Goal: Find contact information: Find contact information

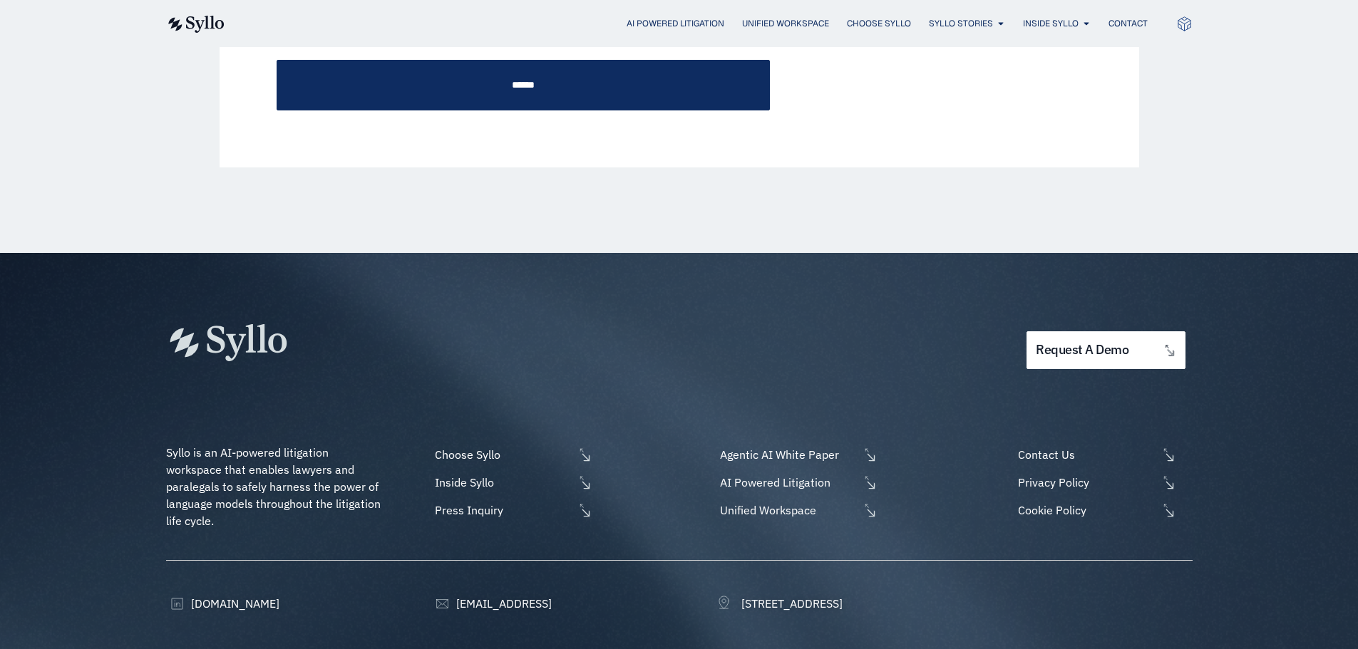
scroll to position [713, 0]
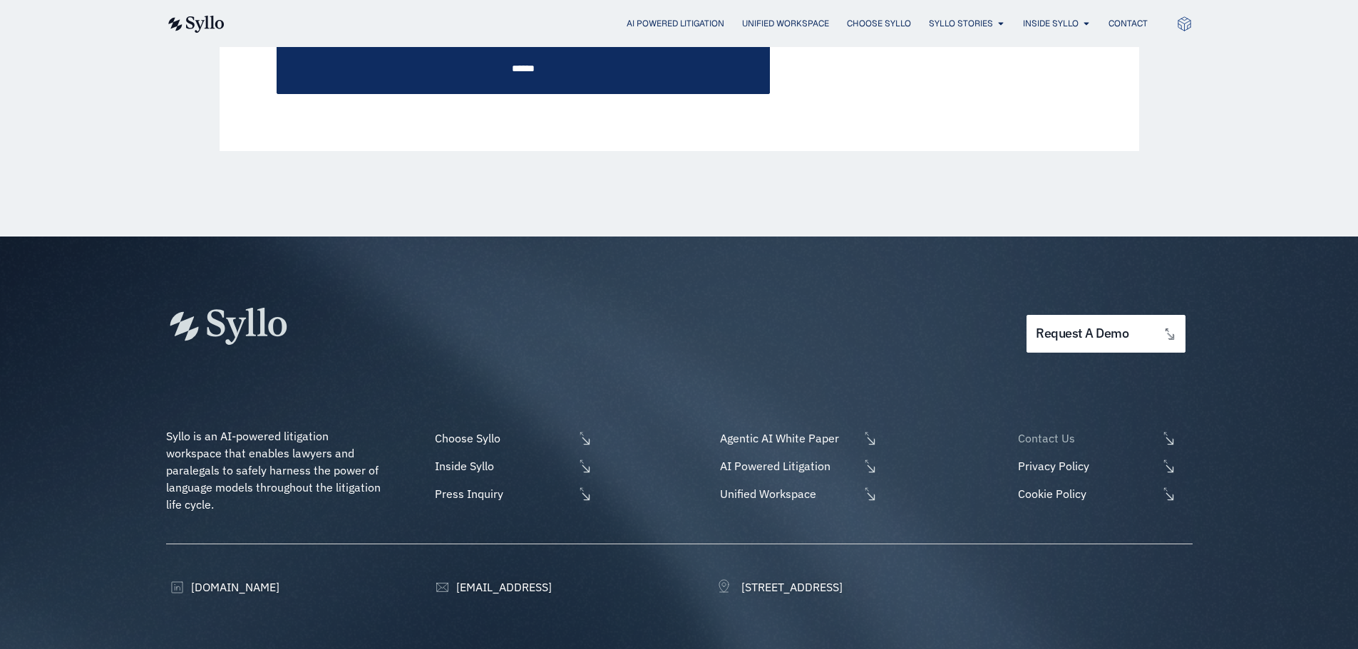
click at [1043, 433] on span "Contact Us" at bounding box center [1085, 438] width 143 height 17
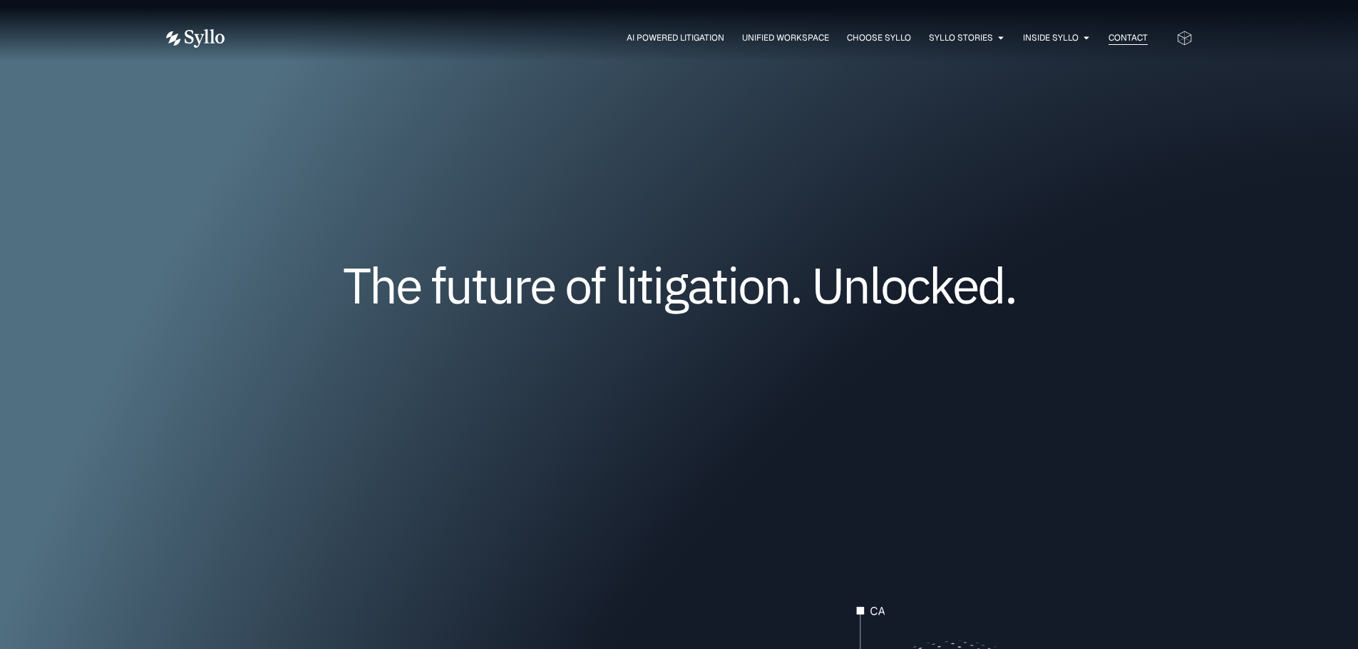
click at [1126, 34] on span "Contact" at bounding box center [1128, 37] width 39 height 13
